Goal: Task Accomplishment & Management: Use online tool/utility

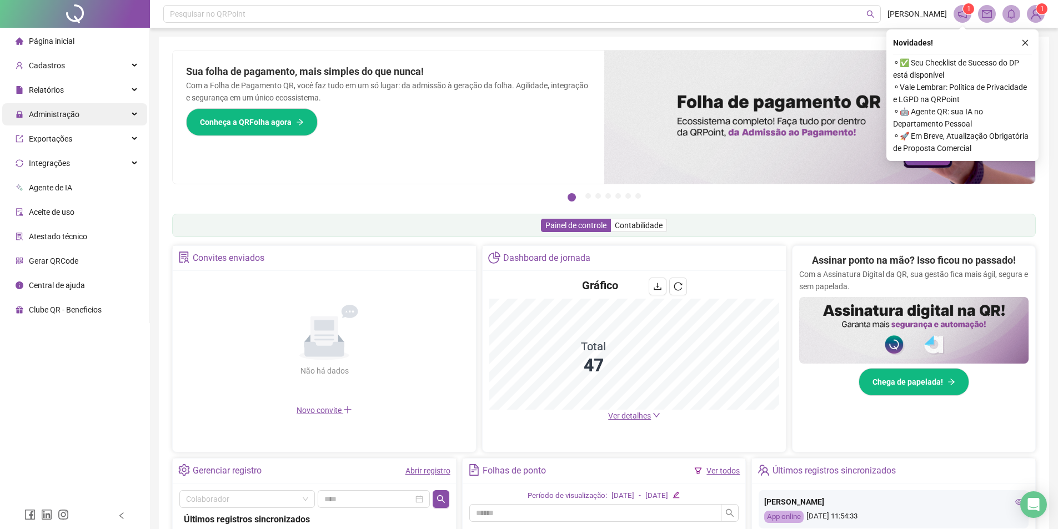
click at [105, 111] on div "Administração" at bounding box center [74, 114] width 145 height 22
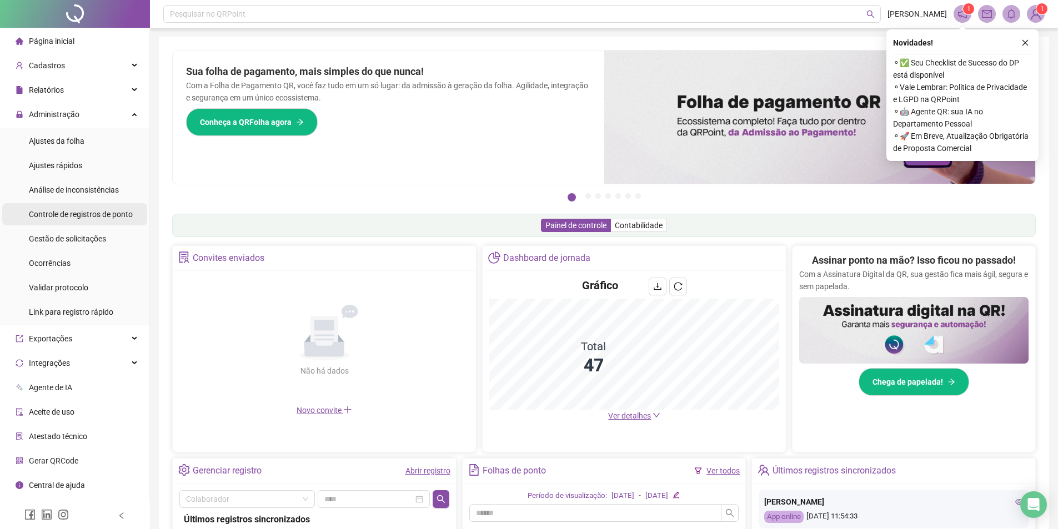
click at [103, 213] on span "Controle de registros de ponto" at bounding box center [81, 214] width 104 height 9
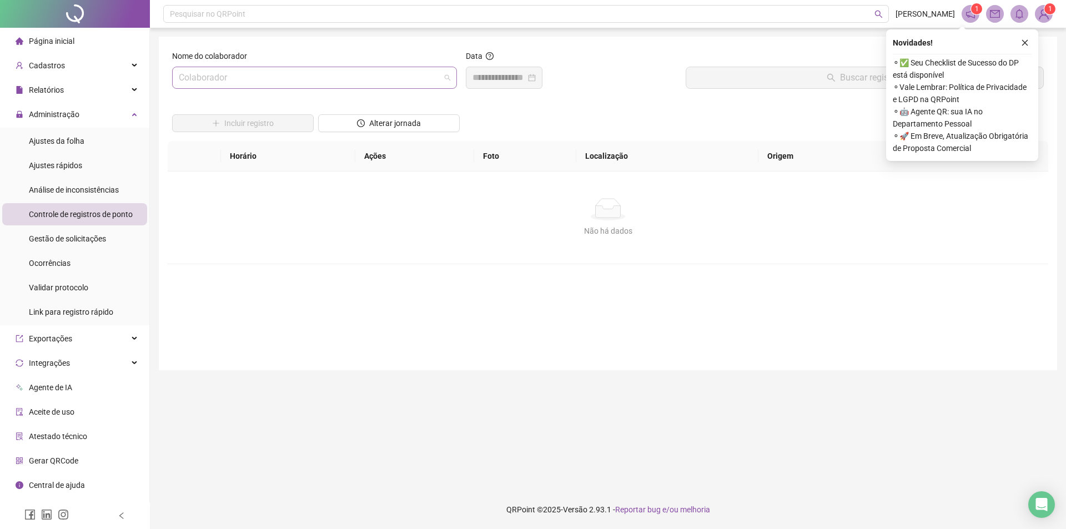
click at [287, 77] on input "search" at bounding box center [309, 77] width 261 height 21
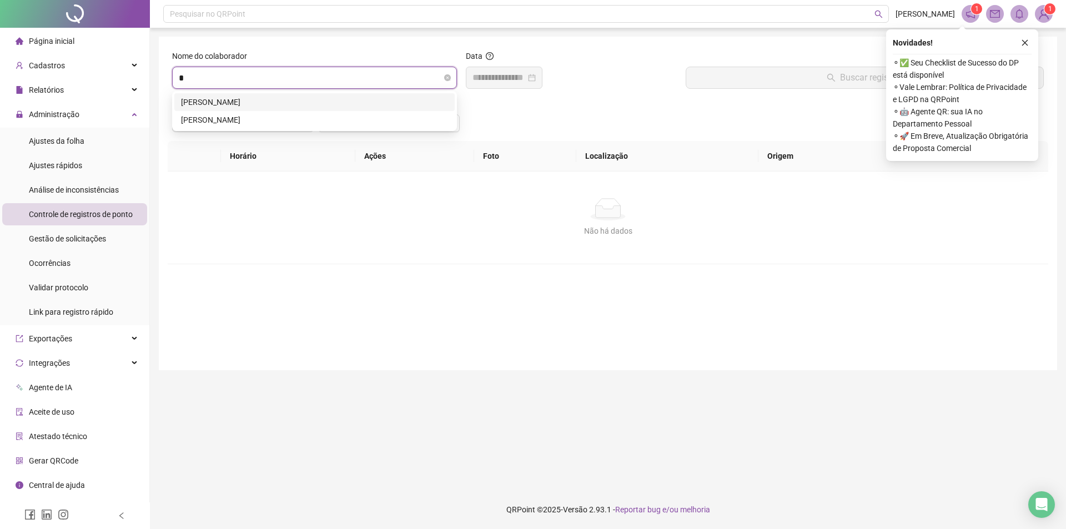
type input "**"
click at [261, 103] on div "[PERSON_NAME]" at bounding box center [314, 102] width 267 height 12
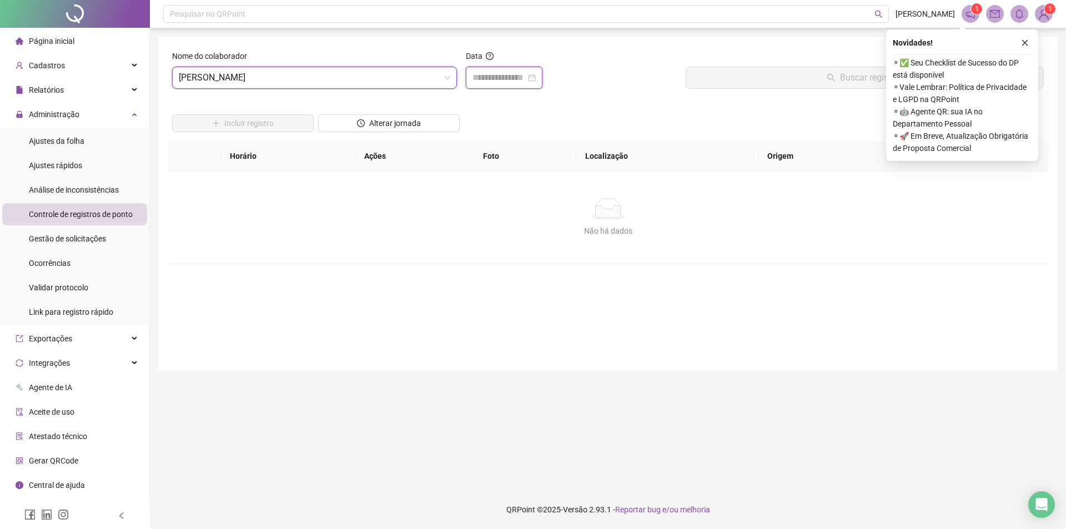
click at [517, 80] on input at bounding box center [498, 77] width 53 height 13
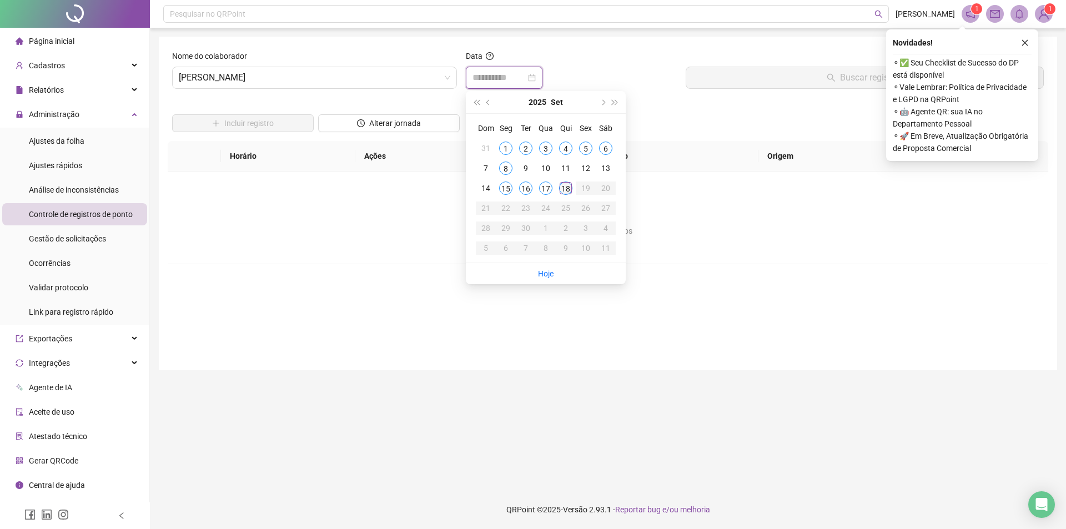
type input "**********"
click at [565, 187] on div "18" at bounding box center [565, 188] width 13 height 13
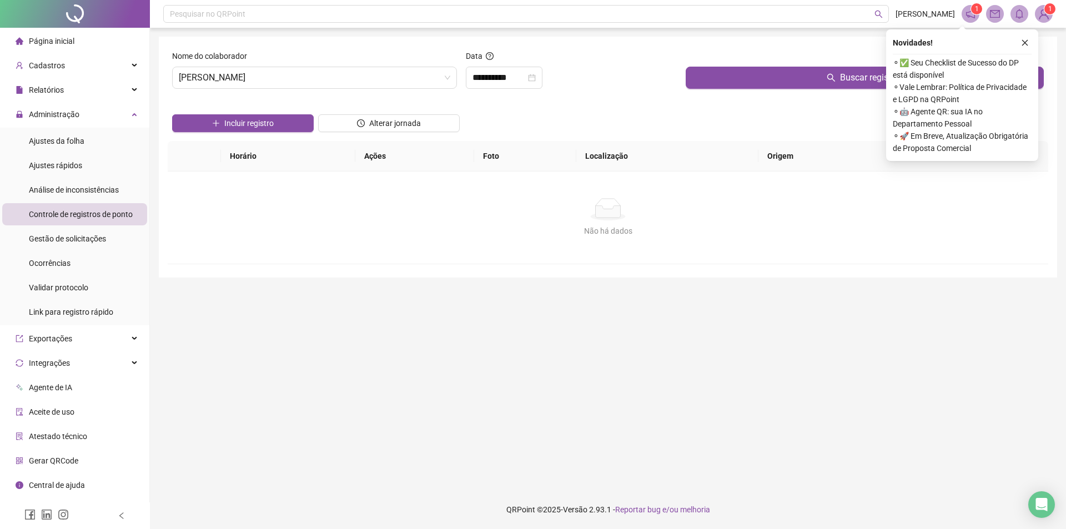
click at [814, 66] on div at bounding box center [865, 58] width 358 height 17
click at [804, 75] on button "Buscar registros" at bounding box center [865, 78] width 358 height 22
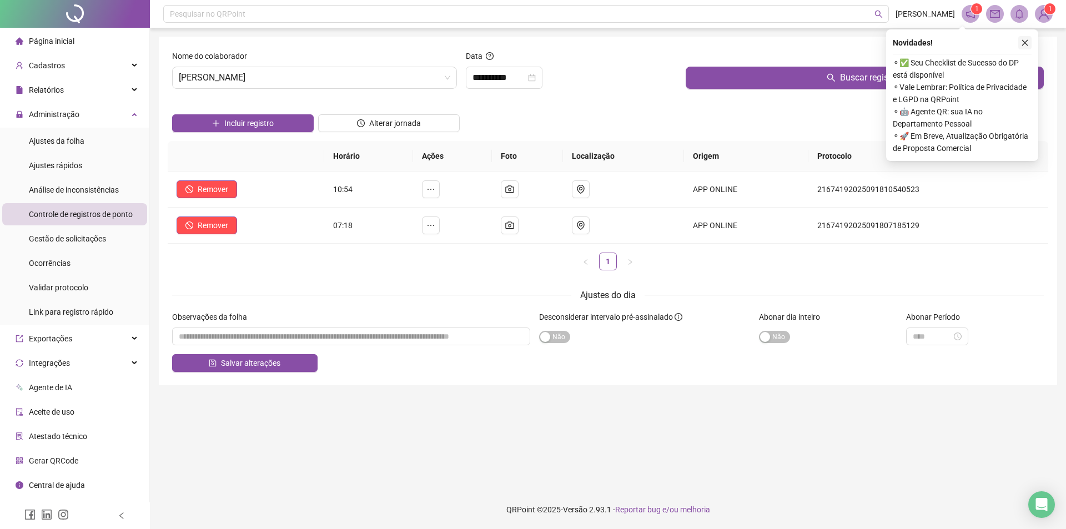
click at [1026, 43] on icon "close" at bounding box center [1025, 43] width 8 height 8
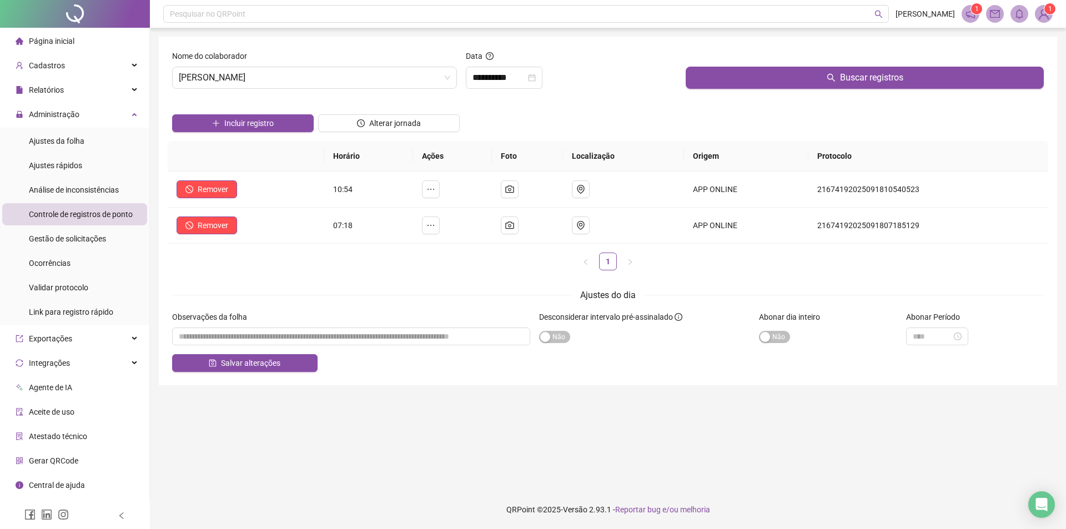
click at [623, 109] on div "Incluir registro Alterar jornada" at bounding box center [608, 119] width 876 height 43
click at [417, 79] on span "[PERSON_NAME]" at bounding box center [314, 77] width 271 height 21
click at [1048, 12] on span "1" at bounding box center [1050, 9] width 4 height 8
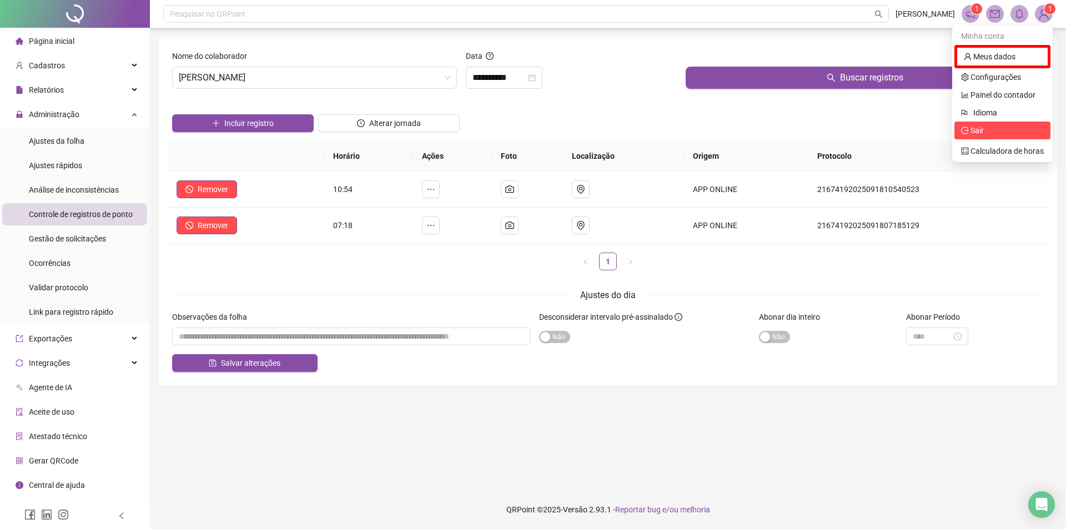
click at [980, 134] on span "Sair" at bounding box center [976, 130] width 13 height 9
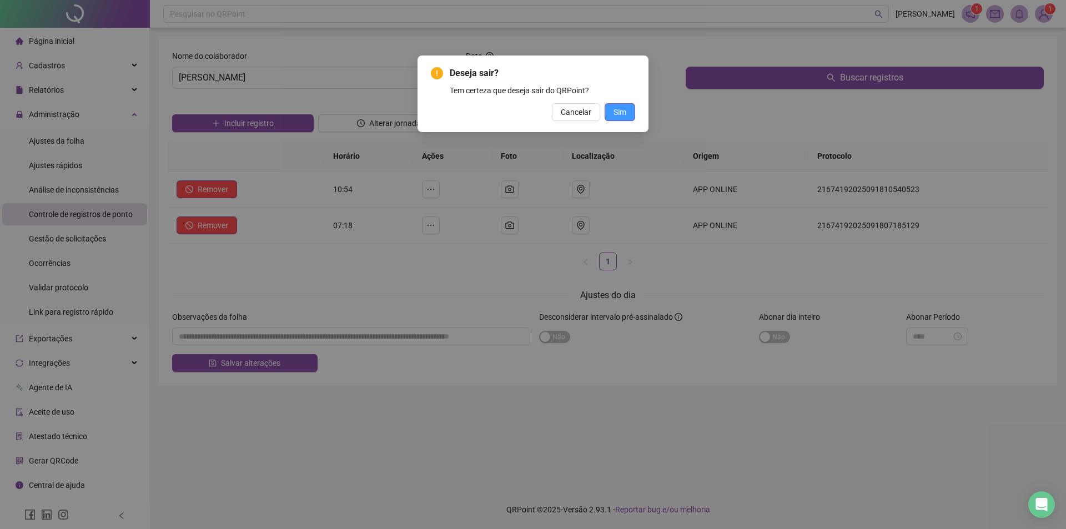
click at [621, 114] on span "Sim" at bounding box center [619, 112] width 13 height 12
